Goal: Transaction & Acquisition: Purchase product/service

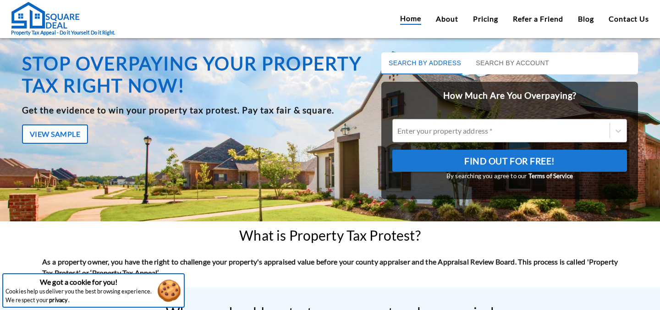
click at [537, 123] on div "Enter your property address *" at bounding box center [501, 130] width 217 height 14
click at [399, 126] on input "Enter your property address *" at bounding box center [398, 130] width 1 height 9
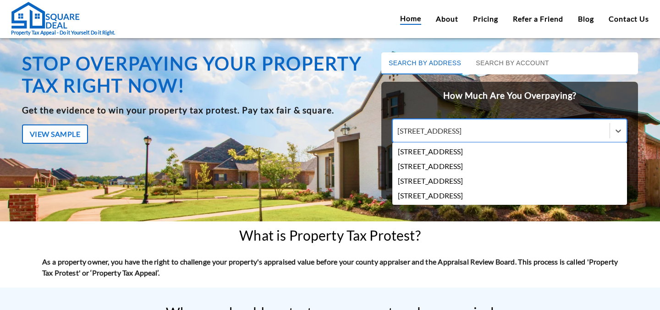
click at [551, 131] on div "[STREET_ADDRESS]" at bounding box center [502, 130] width 208 height 11
click at [532, 131] on input "[STREET_ADDRESS]" at bounding box center [465, 130] width 134 height 9
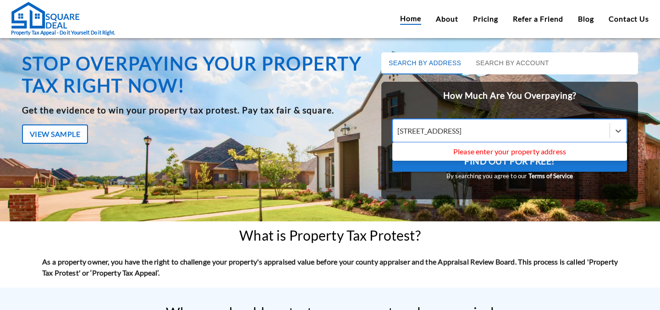
click at [552, 129] on div "[STREET_ADDRESS]" at bounding box center [502, 130] width 208 height 11
click at [532, 129] on input "[STREET_ADDRESS]" at bounding box center [465, 130] width 134 height 9
click at [393, 149] on button "Find Out For Free!" at bounding box center [510, 160] width 235 height 22
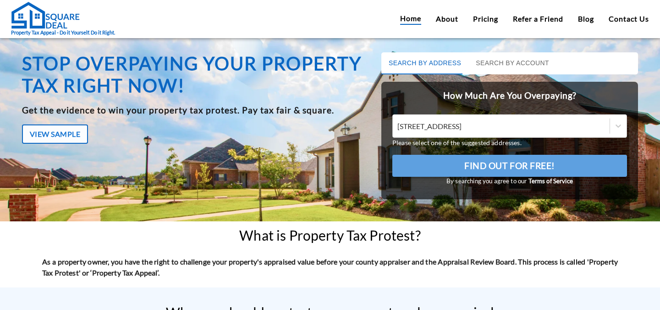
click at [512, 167] on span "Find Out For Free!" at bounding box center [510, 166] width 91 height 16
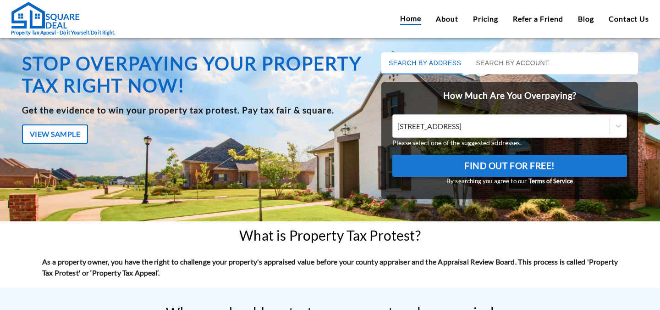
click at [440, 169] on button "Find Out For Free!" at bounding box center [510, 166] width 235 height 22
click at [542, 130] on div "[STREET_ADDRESS]" at bounding box center [502, 126] width 208 height 11
click at [532, 130] on input "[STREET_ADDRESS]" at bounding box center [465, 126] width 134 height 9
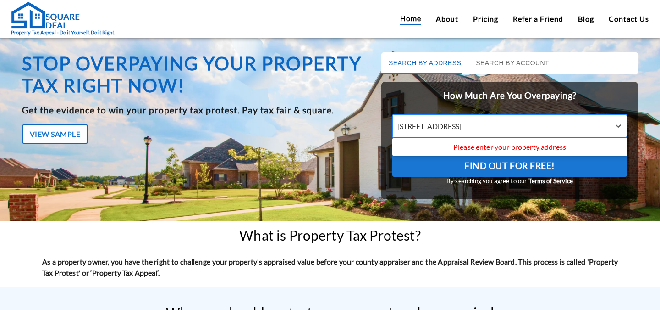
click at [525, 124] on input "[STREET_ADDRESS]" at bounding box center [465, 126] width 134 height 9
click at [528, 124] on input "[STREET_ADDRESS]" at bounding box center [465, 126] width 134 height 9
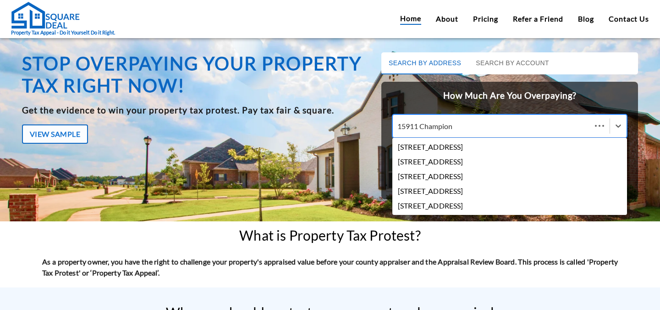
type input "15911 Champion"
click at [479, 145] on div "[STREET_ADDRESS]" at bounding box center [510, 146] width 235 height 15
click at [455, 130] on input "15911 Champion" at bounding box center [426, 126] width 57 height 9
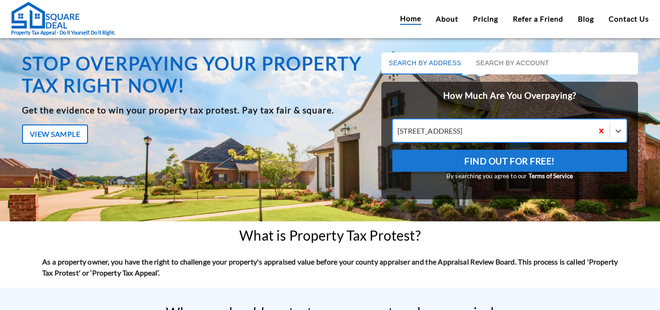
click at [474, 169] on button "Find Out For Free!" at bounding box center [510, 160] width 235 height 22
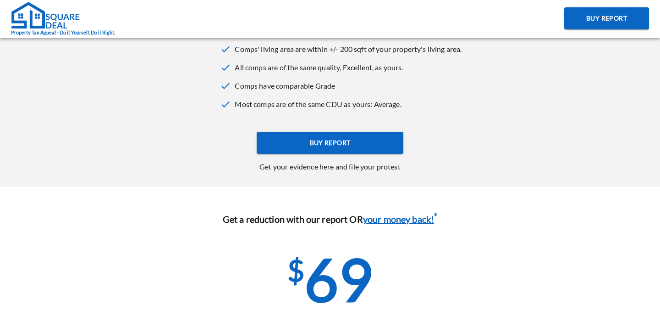
scroll to position [376, 0]
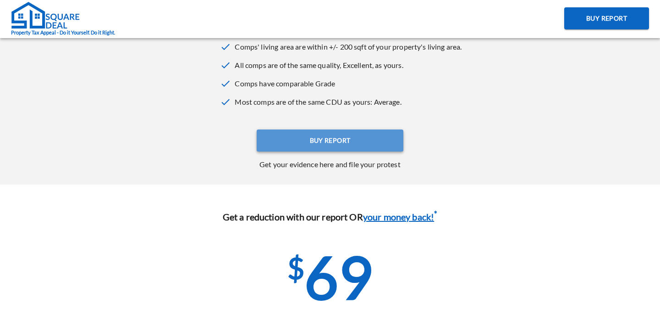
click at [318, 146] on span "Buy Report" at bounding box center [330, 140] width 41 height 11
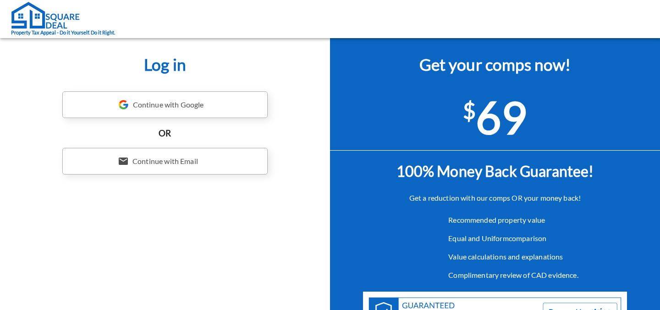
click at [133, 102] on div "Continue with Google" at bounding box center [164, 104] width 205 height 27
